Goal: Information Seeking & Learning: Learn about a topic

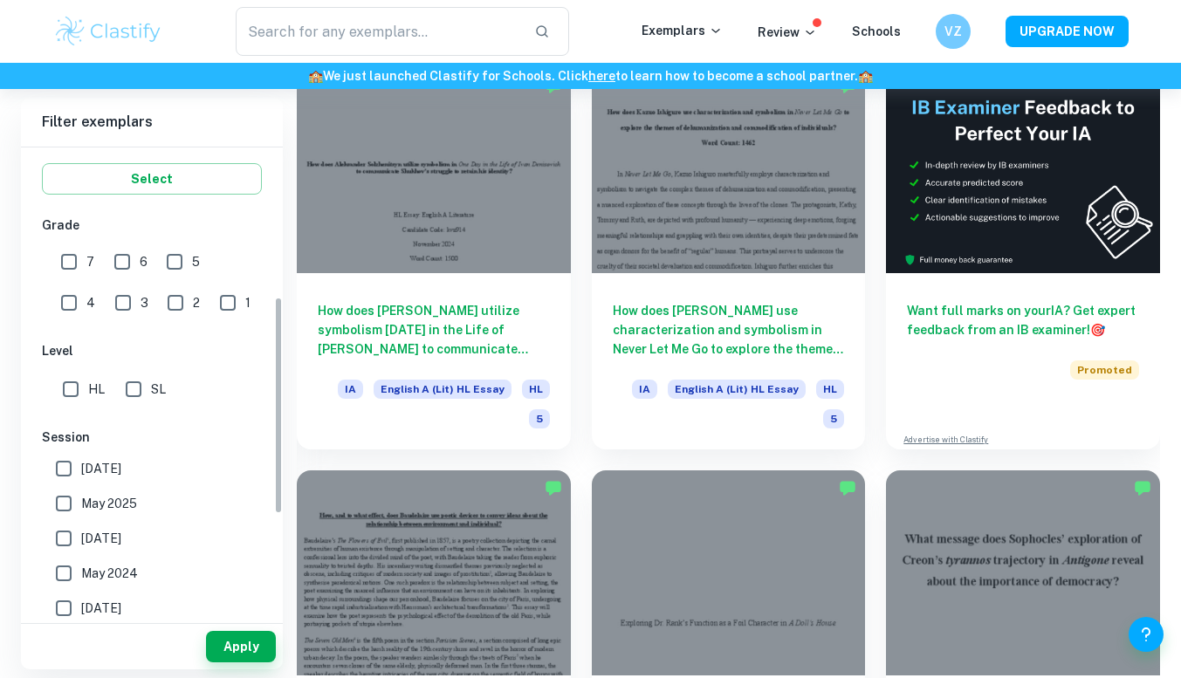
scroll to position [322, 0]
click at [67, 260] on input "7" at bounding box center [68, 260] width 35 height 35
checkbox input "true"
click at [243, 654] on button "Apply" at bounding box center [241, 646] width 70 height 31
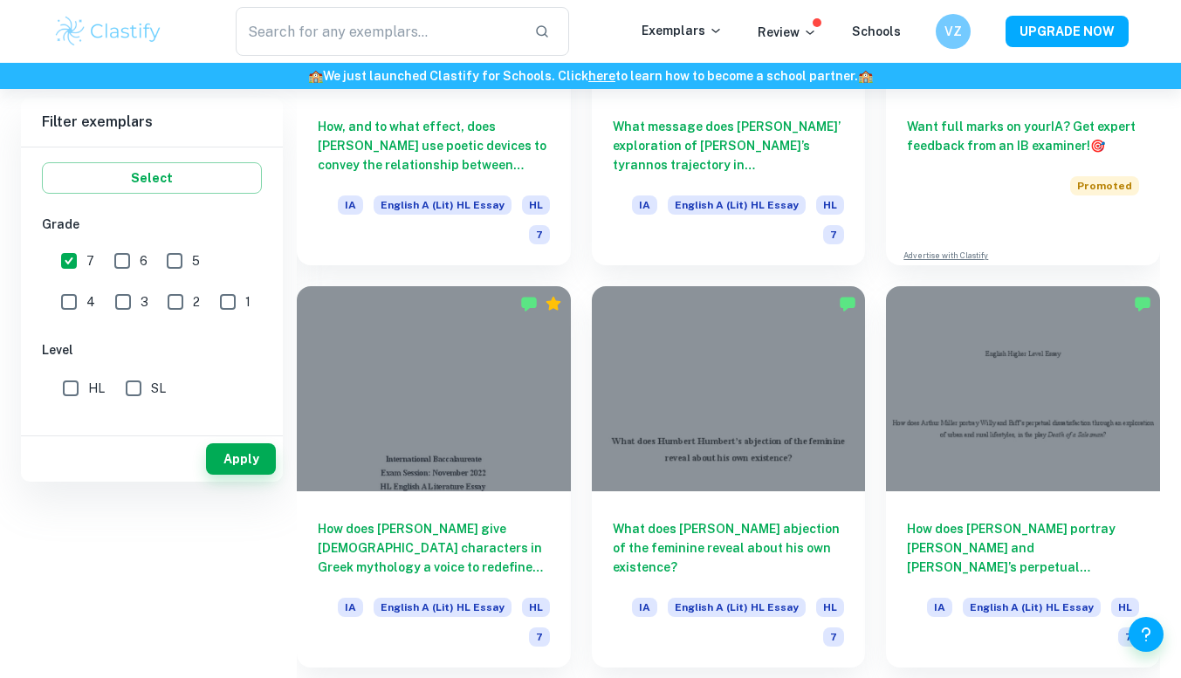
scroll to position [0, 0]
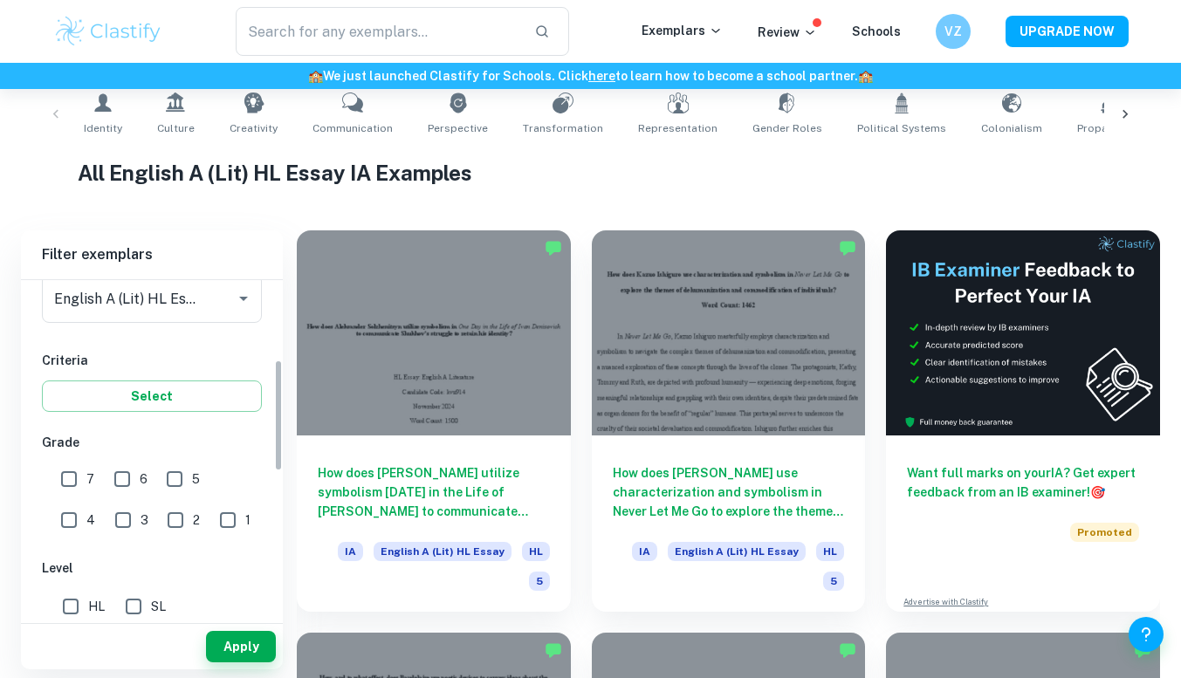
scroll to position [238, 0]
click at [64, 481] on input "7" at bounding box center [68, 477] width 35 height 35
checkbox input "true"
click at [247, 647] on button "Apply" at bounding box center [241, 646] width 70 height 31
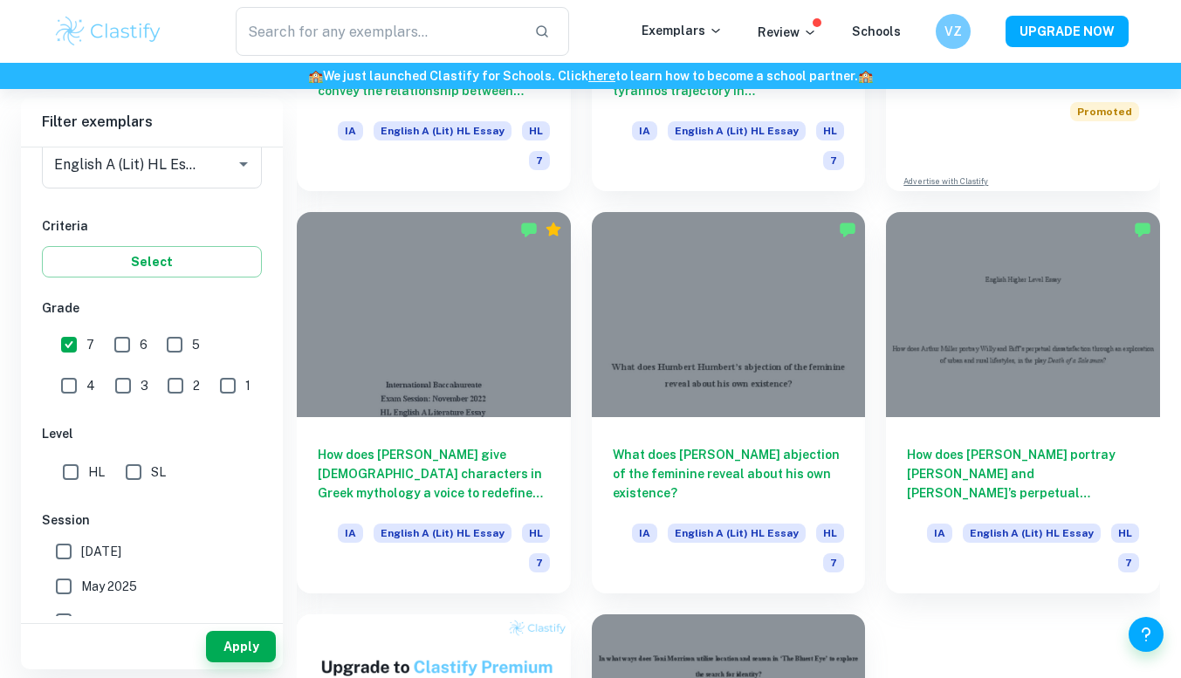
scroll to position [783, 0]
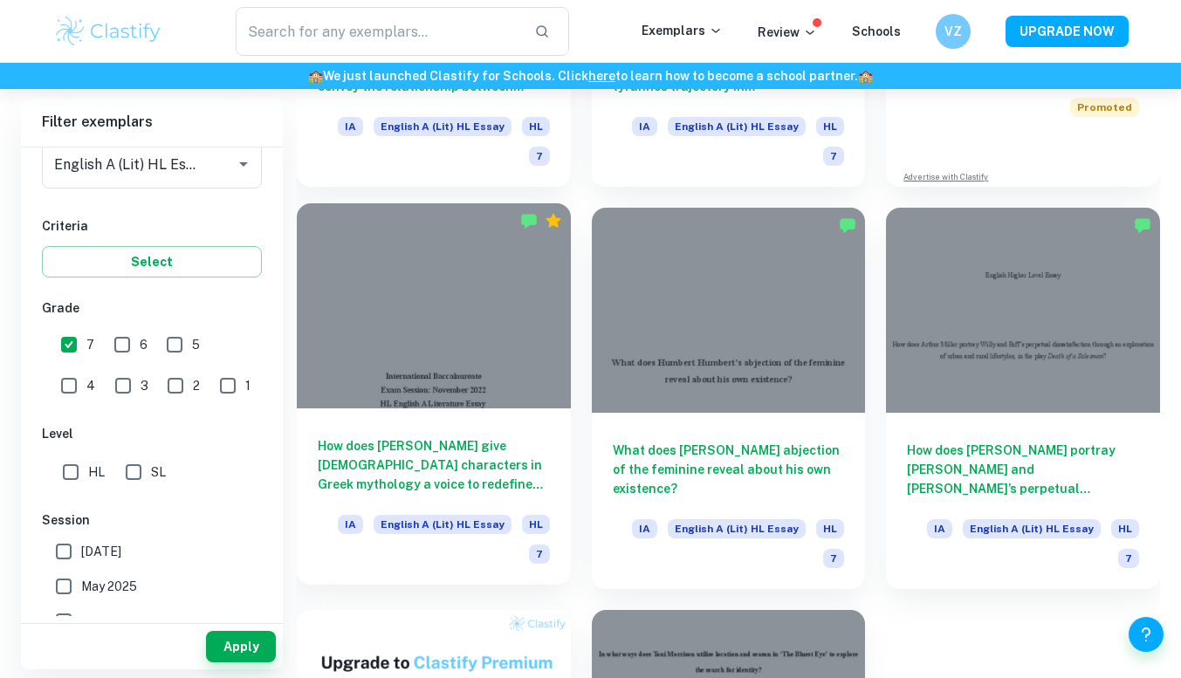
click at [443, 364] on div at bounding box center [434, 305] width 274 height 205
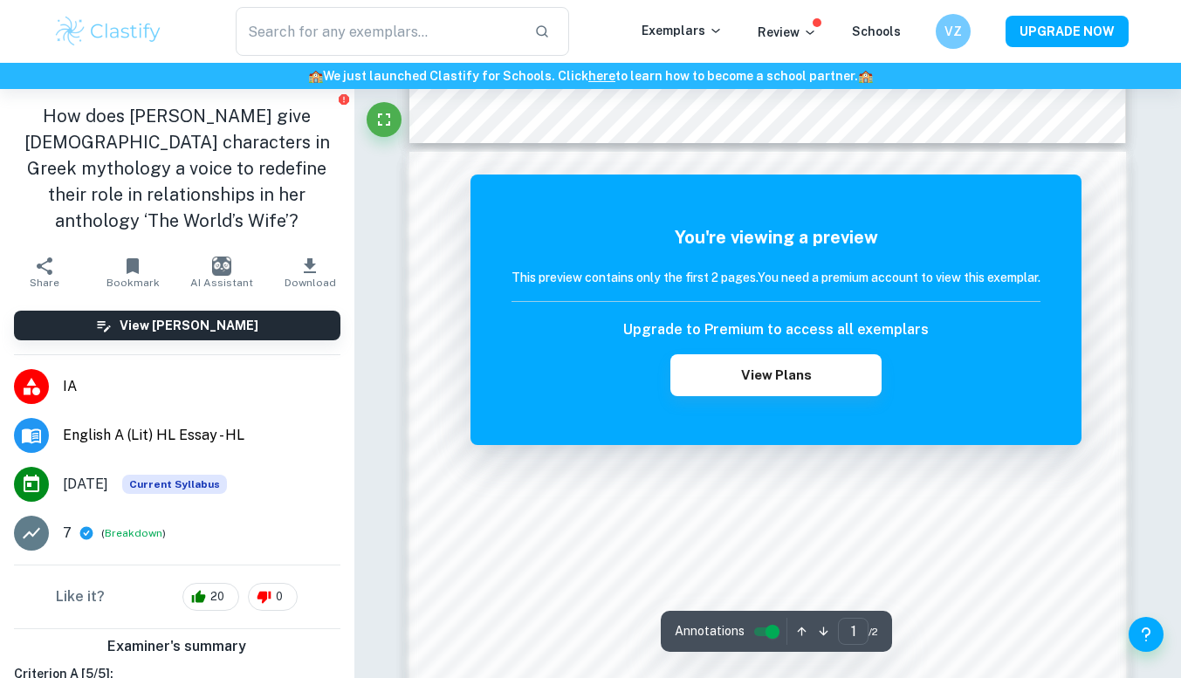
scroll to position [977, 0]
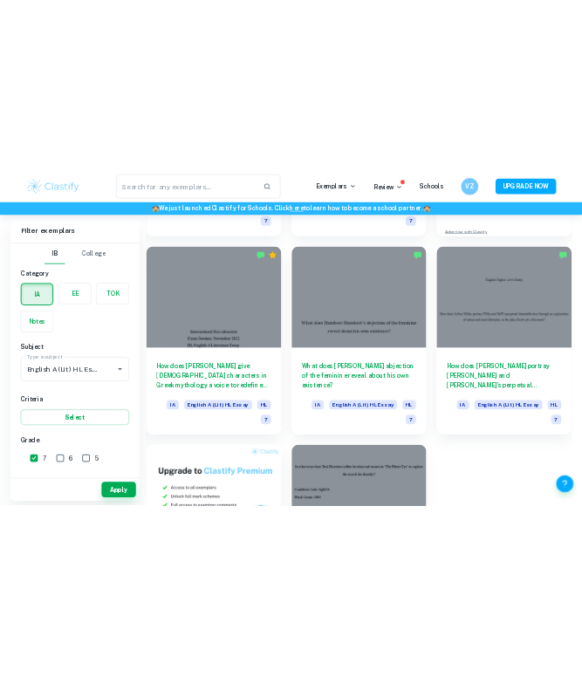
scroll to position [836, 0]
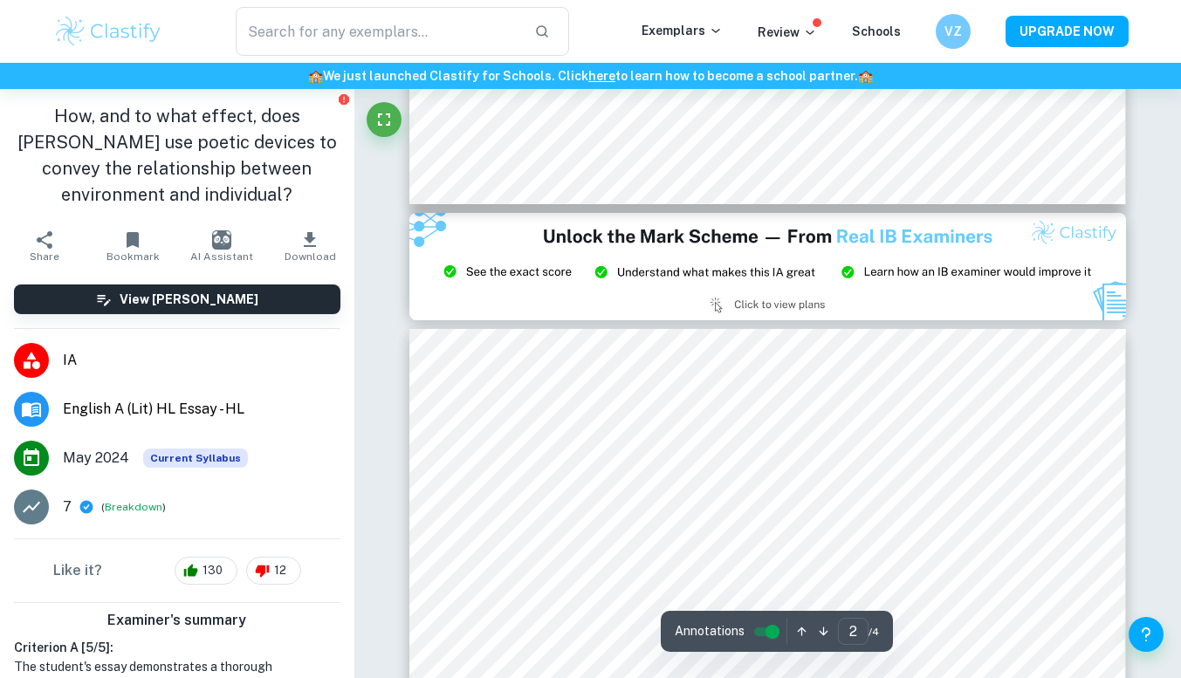
type input "3"
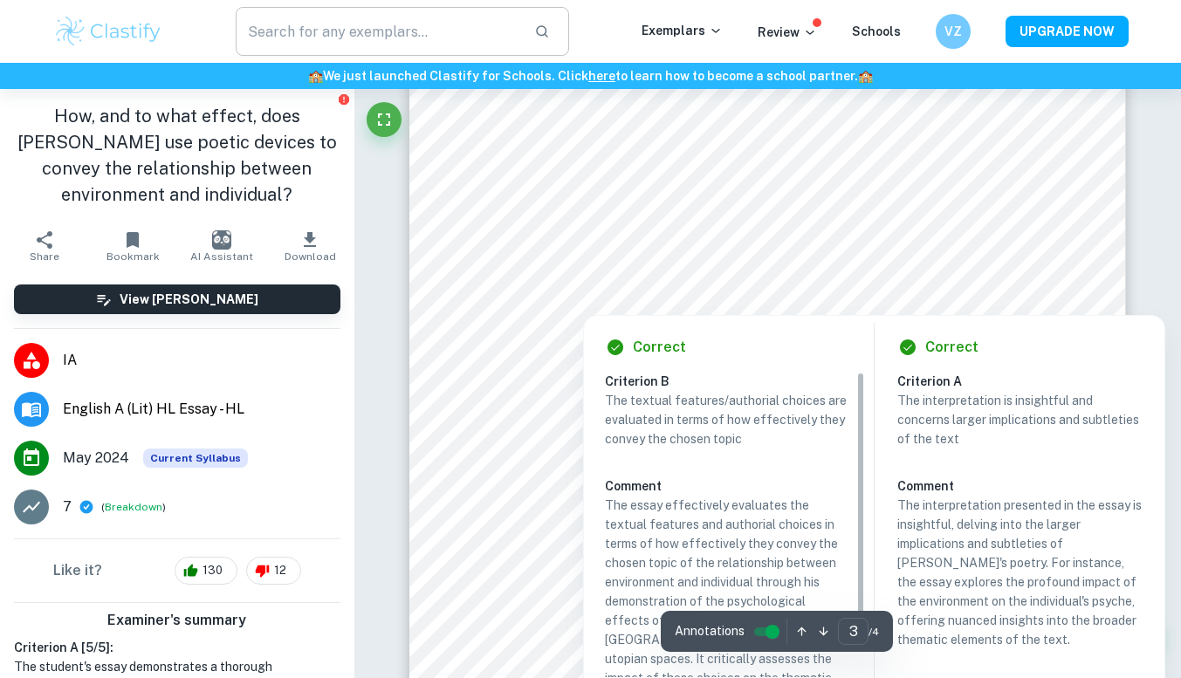
scroll to position [2646, 0]
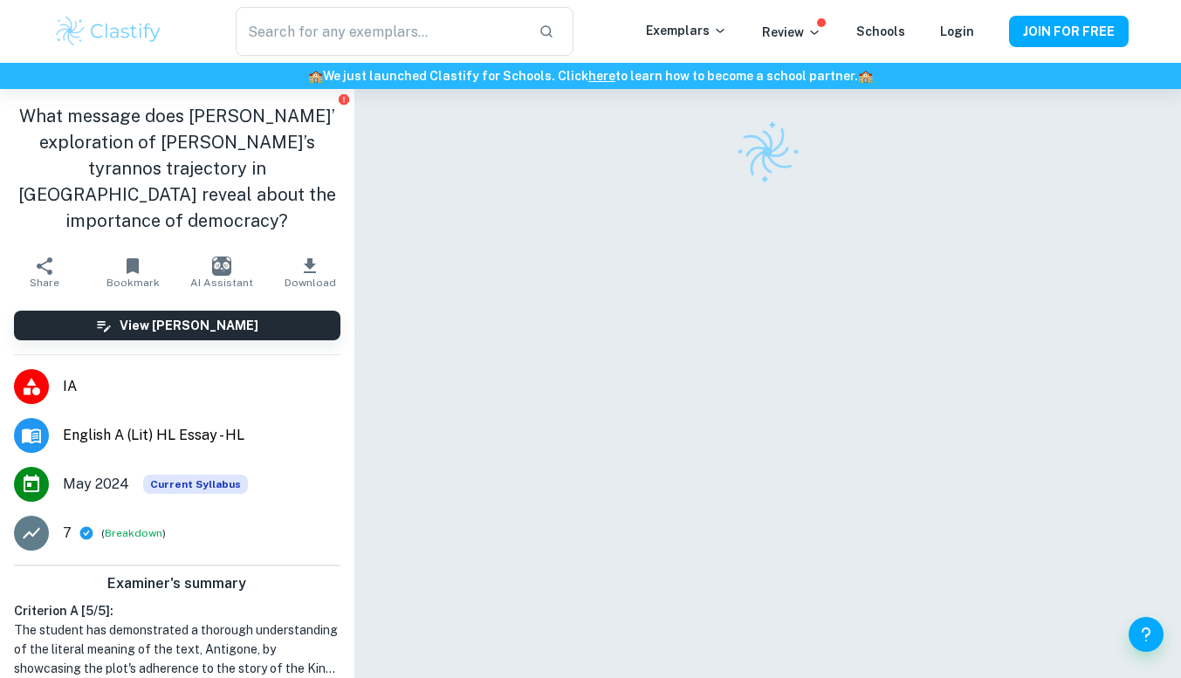
scroll to position [52, 0]
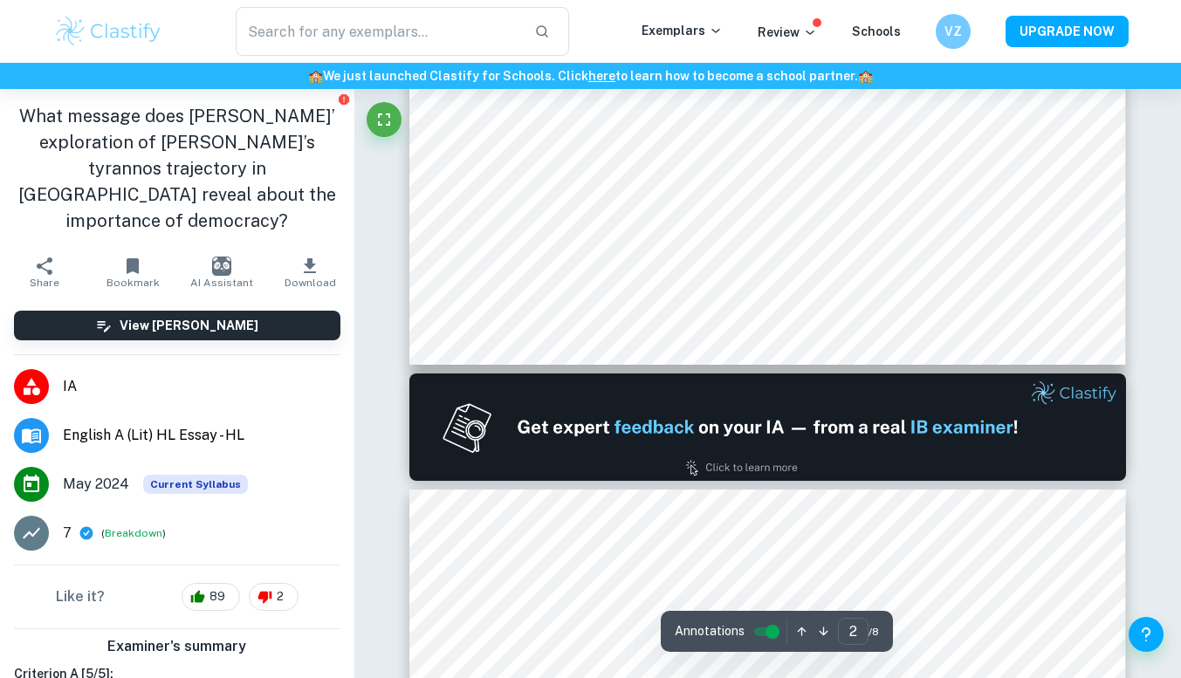
type input "2"
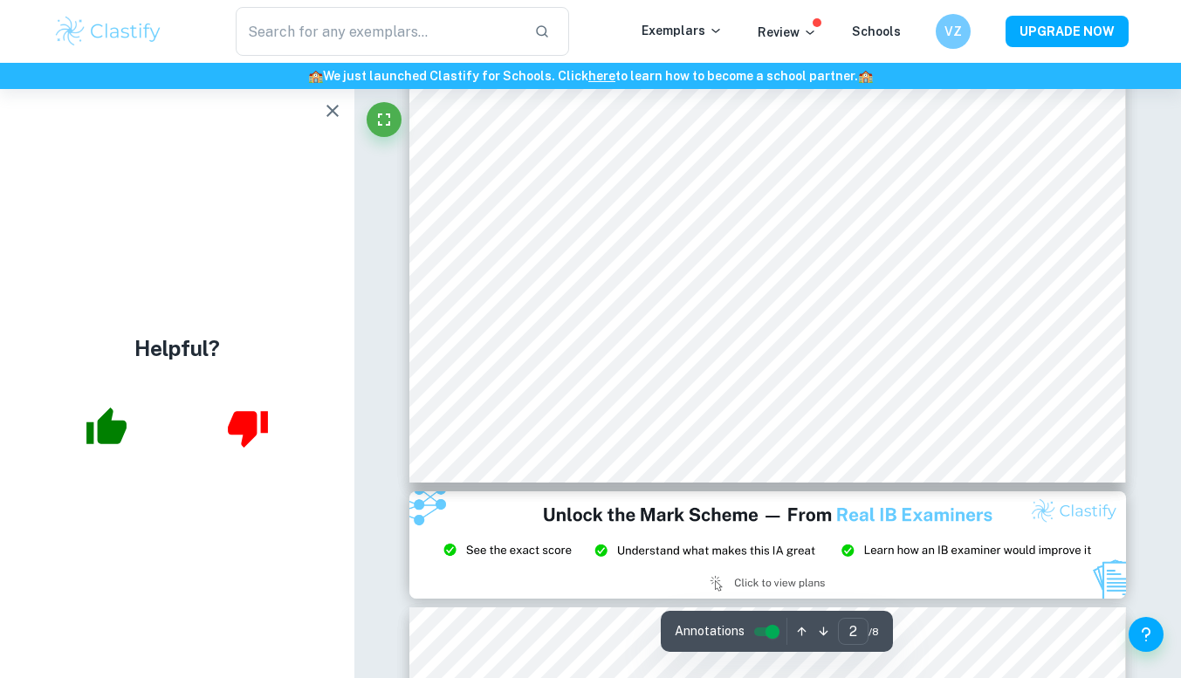
scroll to position [1603, 0]
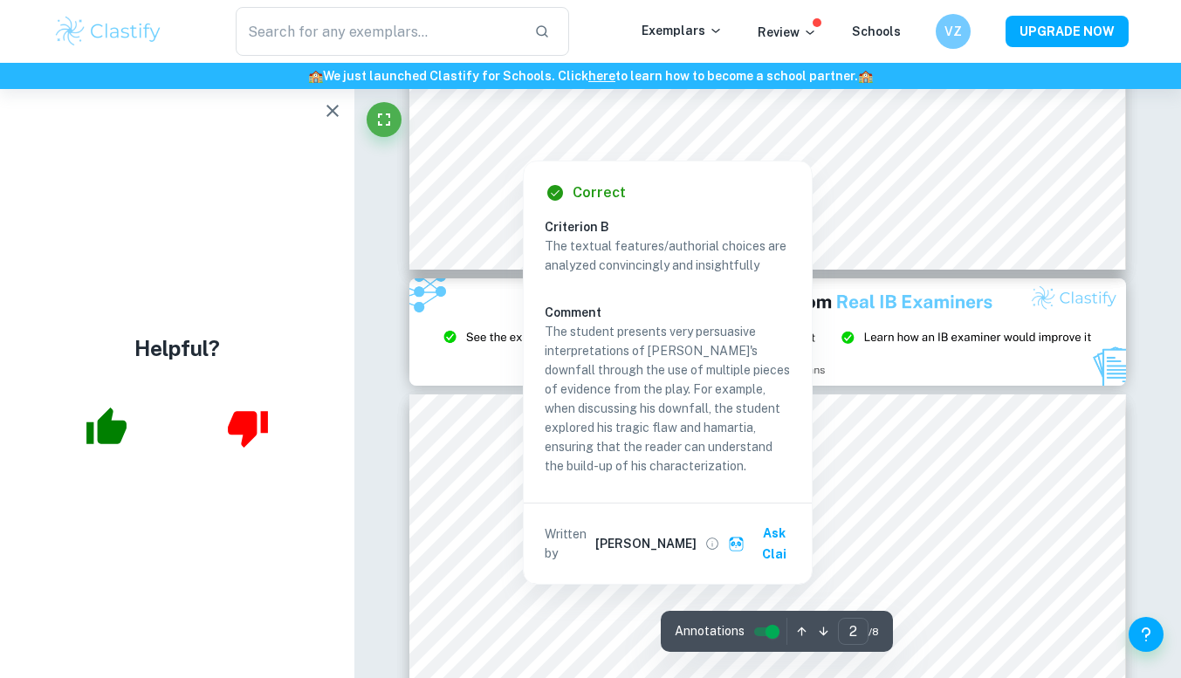
type input "3"
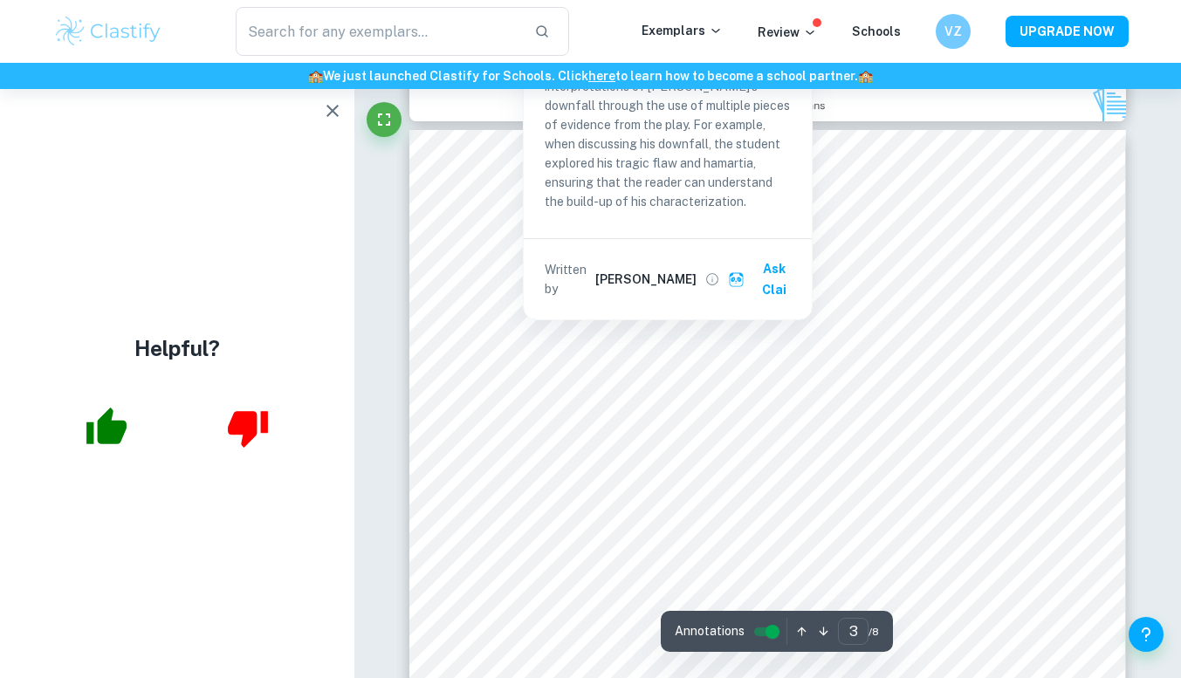
scroll to position [2101, 0]
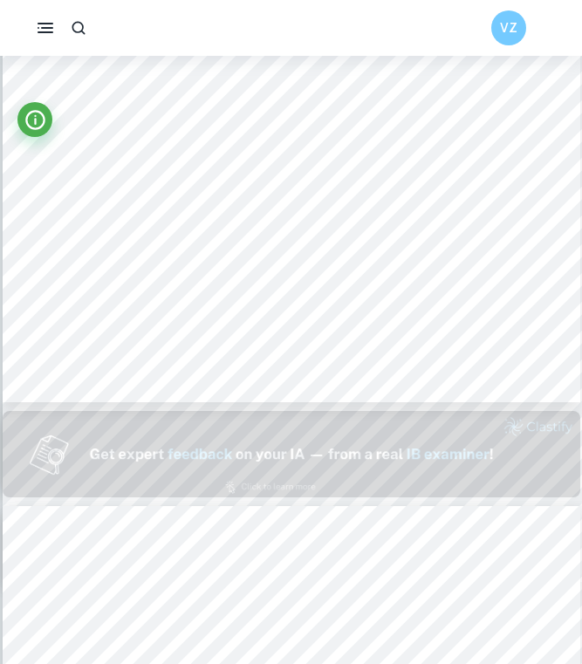
scroll to position [445, 0]
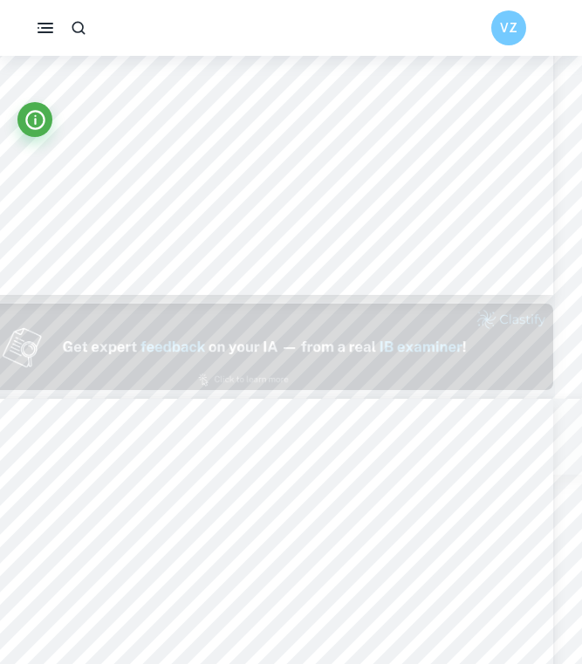
type input "2"
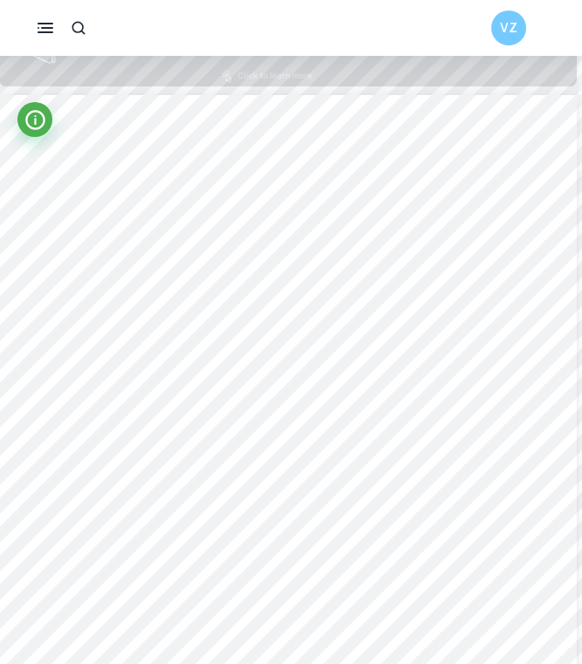
scroll to position [824, 3]
